Goal: Information Seeking & Learning: Learn about a topic

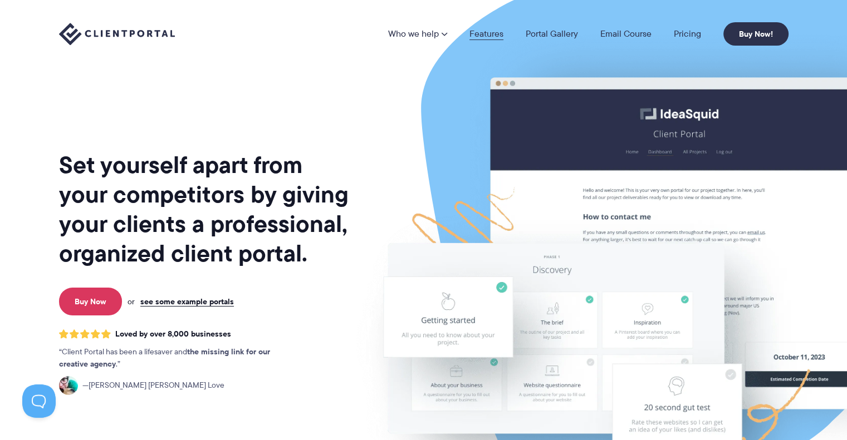
click at [495, 30] on link "Features" at bounding box center [486, 34] width 34 height 9
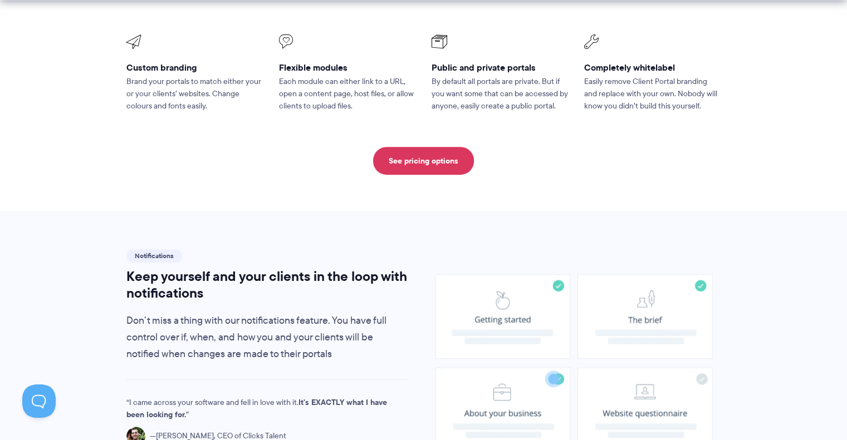
scroll to position [623, 0]
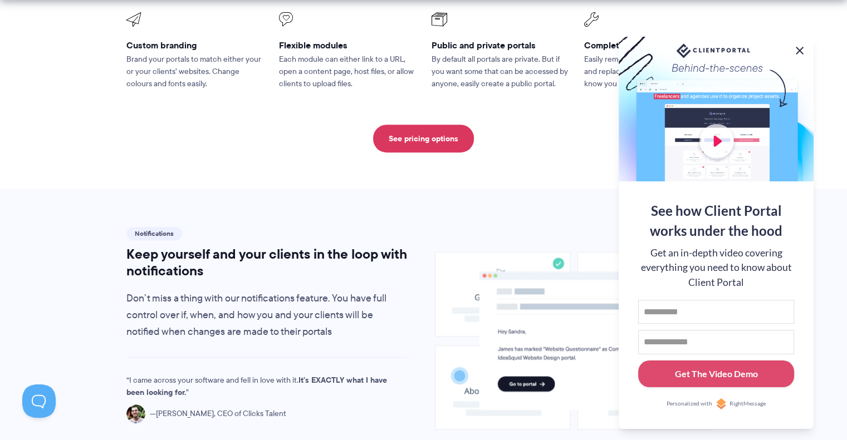
click at [802, 48] on button at bounding box center [799, 50] width 13 height 13
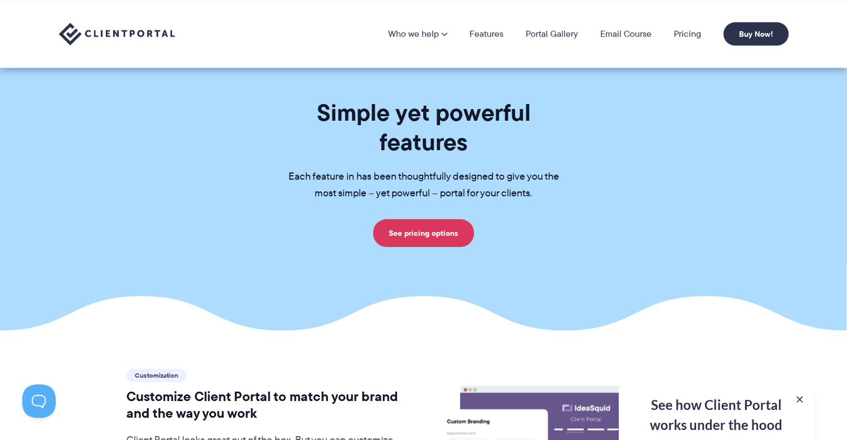
scroll to position [0, 0]
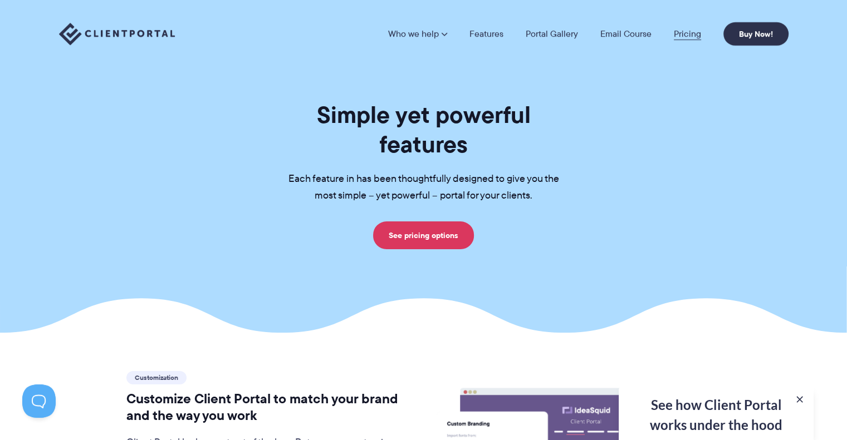
click at [680, 35] on link "Pricing" at bounding box center [687, 34] width 27 height 9
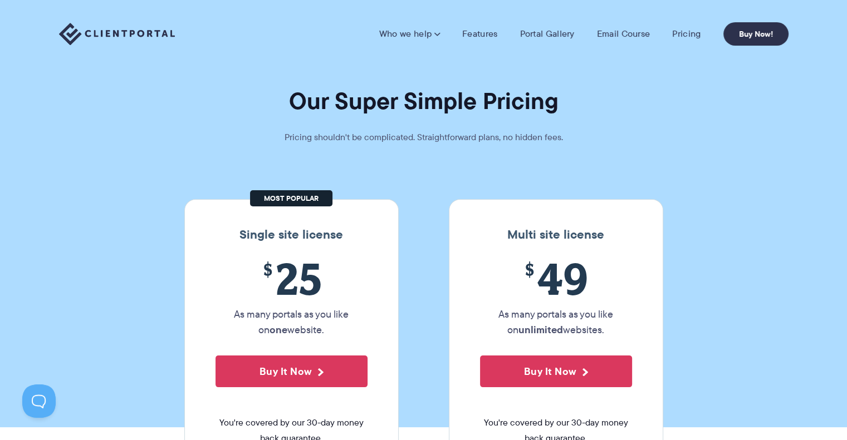
click at [532, 62] on div "Who we help Who we help View pricing Agencies See how Client Portal can help gi…" at bounding box center [423, 34] width 847 height 68
